Goal: Information Seeking & Learning: Find specific fact

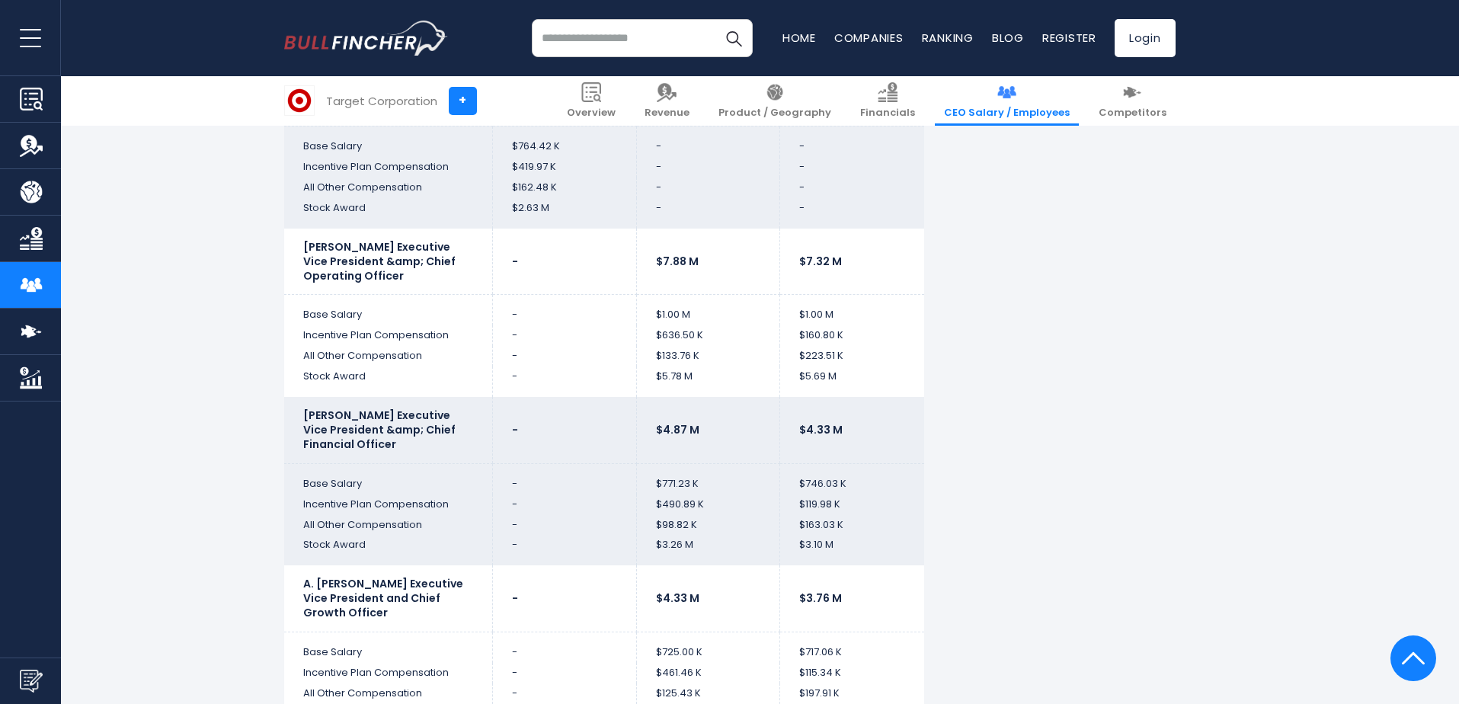
scroll to position [4723, 0]
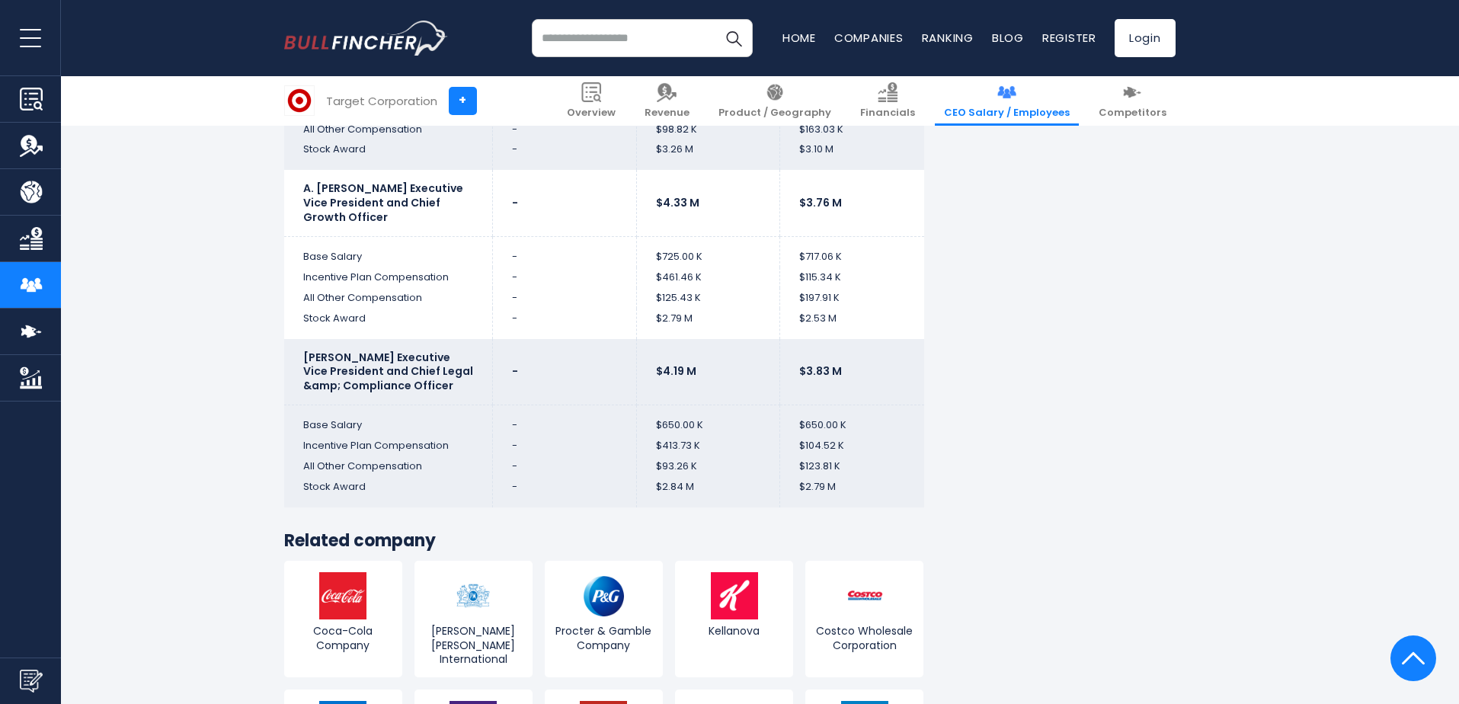
drag, startPoint x: 721, startPoint y: 2, endPoint x: 709, endPoint y: 19, distance: 20.9
click at [719, 5] on div "Recent searches Trending searches Apple Overview" at bounding box center [729, 38] width 891 height 76
click at [665, 48] on input "search" at bounding box center [642, 38] width 221 height 38
type input "**********"
click at [737, 40] on img "Search" at bounding box center [734, 38] width 20 height 20
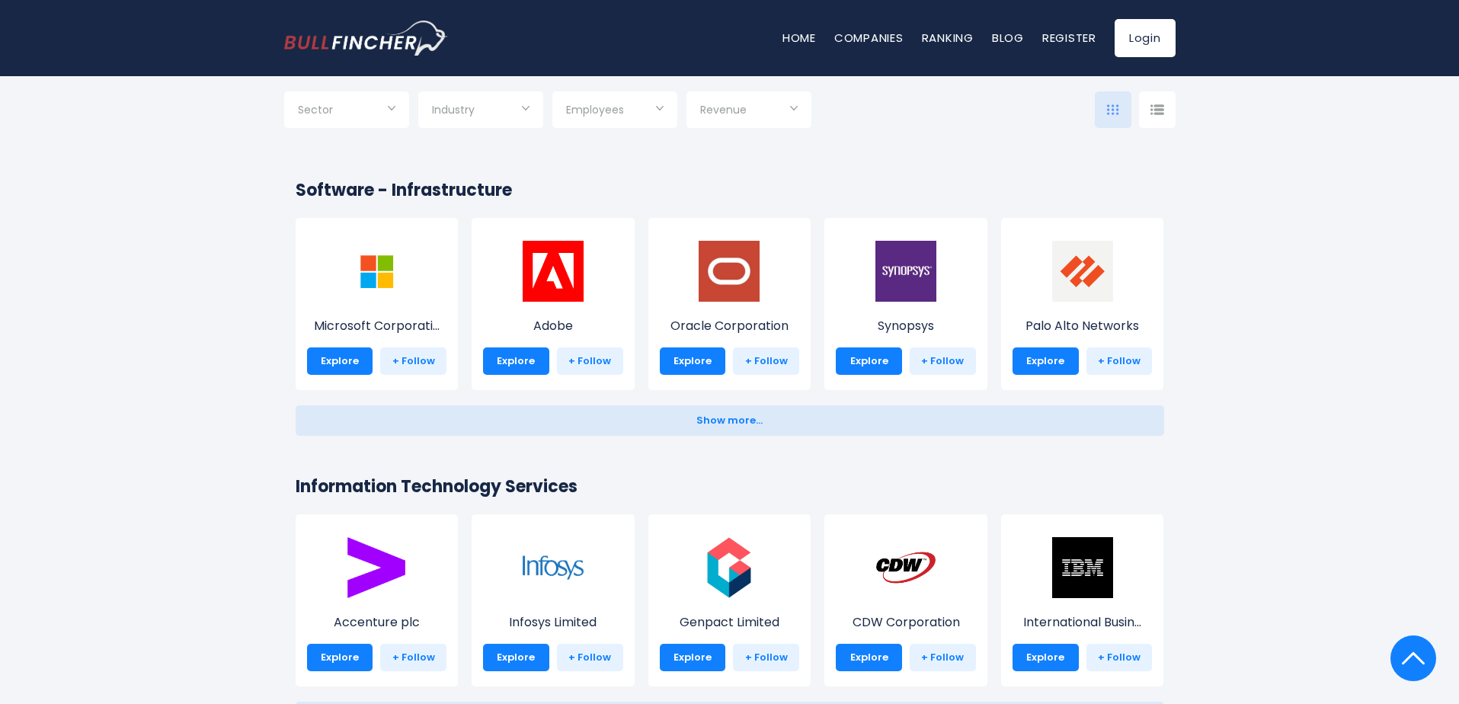
scroll to position [1600, 0]
